Goal: Use online tool/utility: Utilize a website feature to perform a specific function

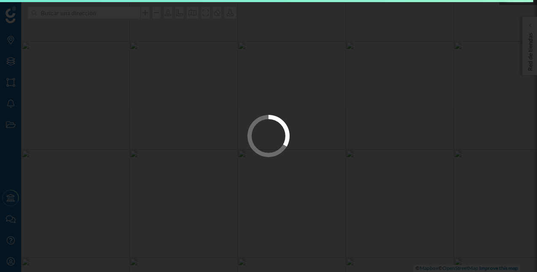
click at [106, 15] on div at bounding box center [268, 136] width 537 height 272
click at [102, 14] on div at bounding box center [268, 136] width 537 height 272
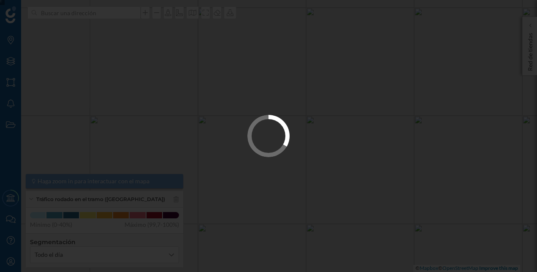
click at [103, 14] on div at bounding box center [268, 136] width 537 height 272
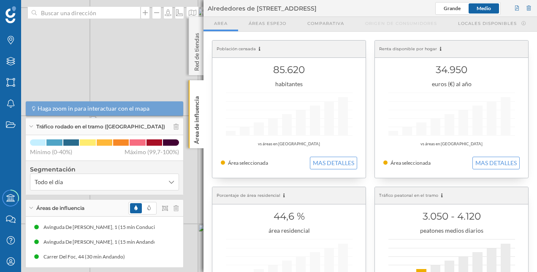
click at [127, 24] on div "© Mapbox © OpenStreetMap Improve this map" at bounding box center [268, 136] width 537 height 272
click at [126, 15] on input at bounding box center [84, 12] width 95 height 13
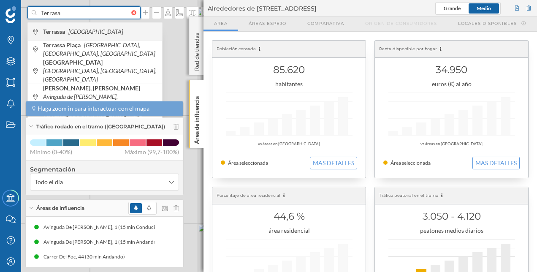
type input "Terrasa"
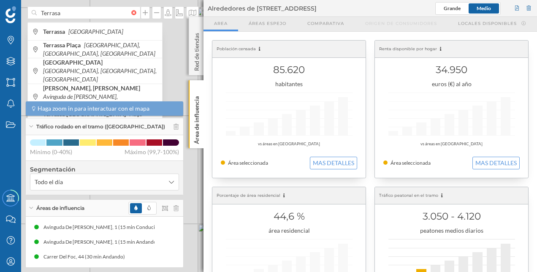
click at [133, 30] on span "Terrassa [GEOGRAPHIC_DATA]" at bounding box center [100, 31] width 115 height 8
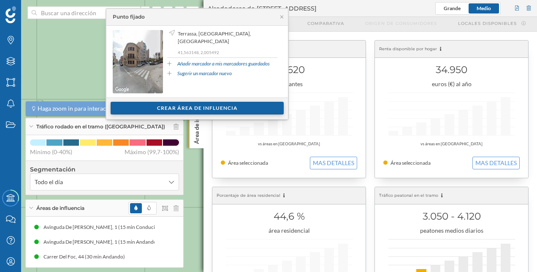
click at [191, 104] on div "Crear área de influencia" at bounding box center [197, 108] width 173 height 13
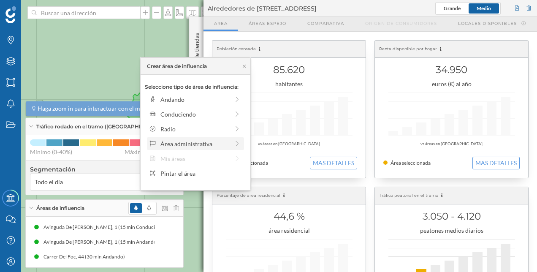
click at [234, 147] on div at bounding box center [237, 143] width 8 height 9
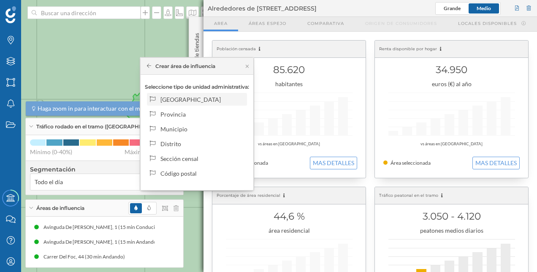
click at [195, 100] on div "[GEOGRAPHIC_DATA]" at bounding box center [201, 99] width 83 height 9
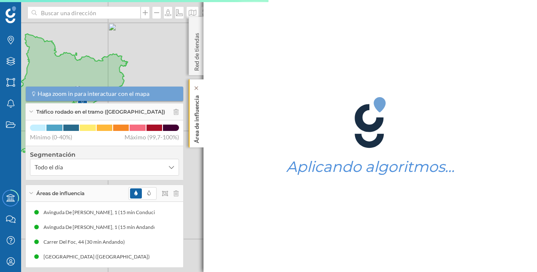
click at [199, 104] on p "Área de influencia" at bounding box center [196, 117] width 8 height 51
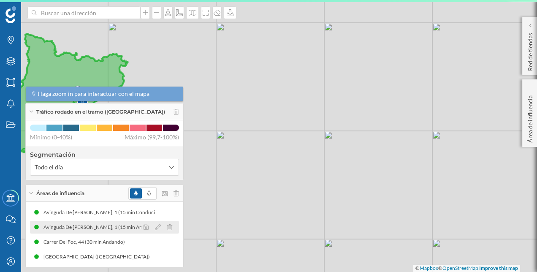
click at [97, 230] on div "Avinguda De [PERSON_NAME], 1 (15 min Andando)" at bounding box center [102, 227] width 119 height 8
